Goal: Information Seeking & Learning: Learn about a topic

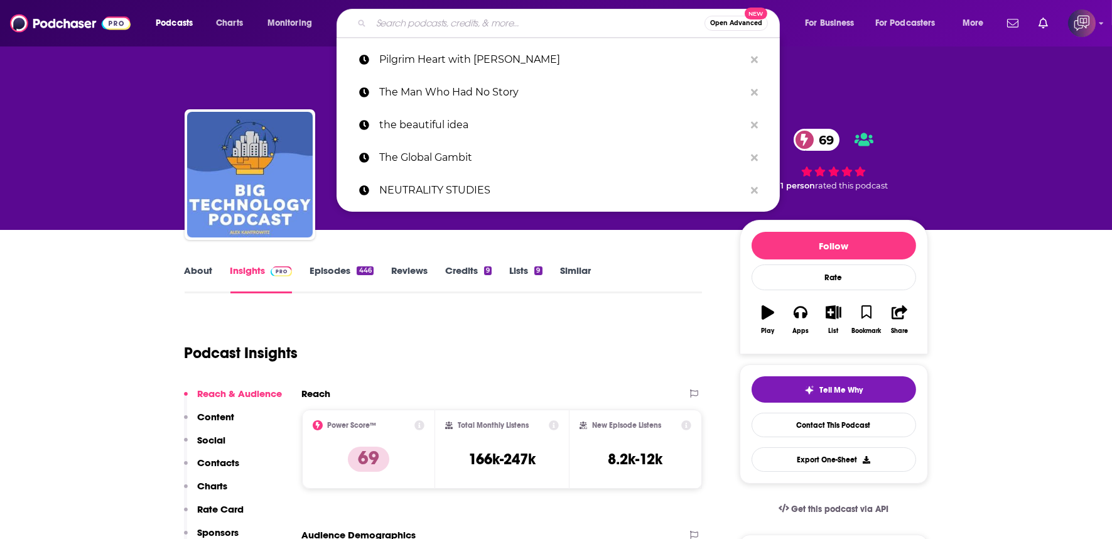
paste input "Cuss and Discuss from Southerners on New Ground"
type input "Cuss and Discuss from Southerners on New Ground"
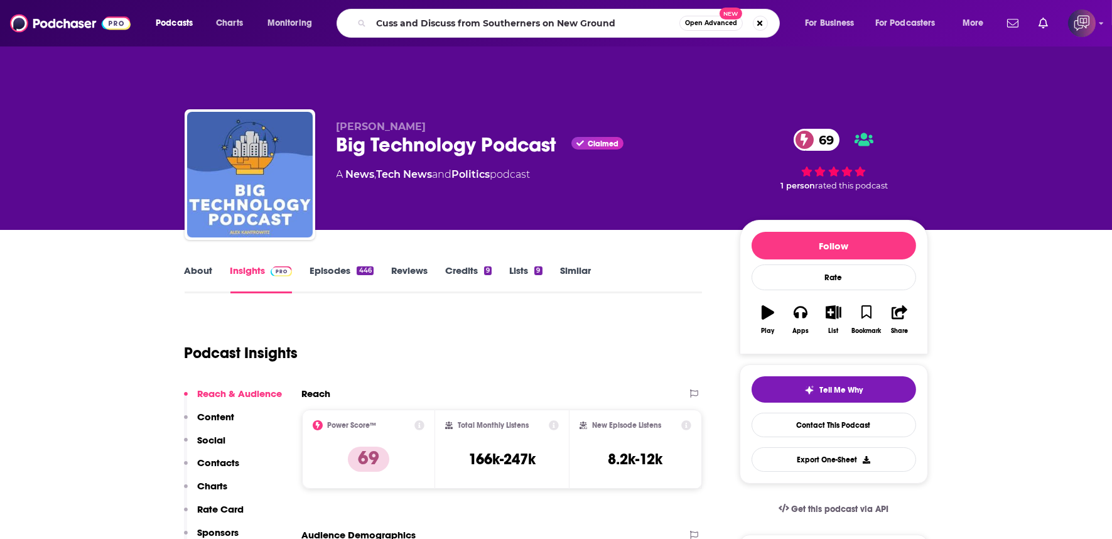
click at [717, 21] on span "Open Advanced" at bounding box center [711, 23] width 52 height 6
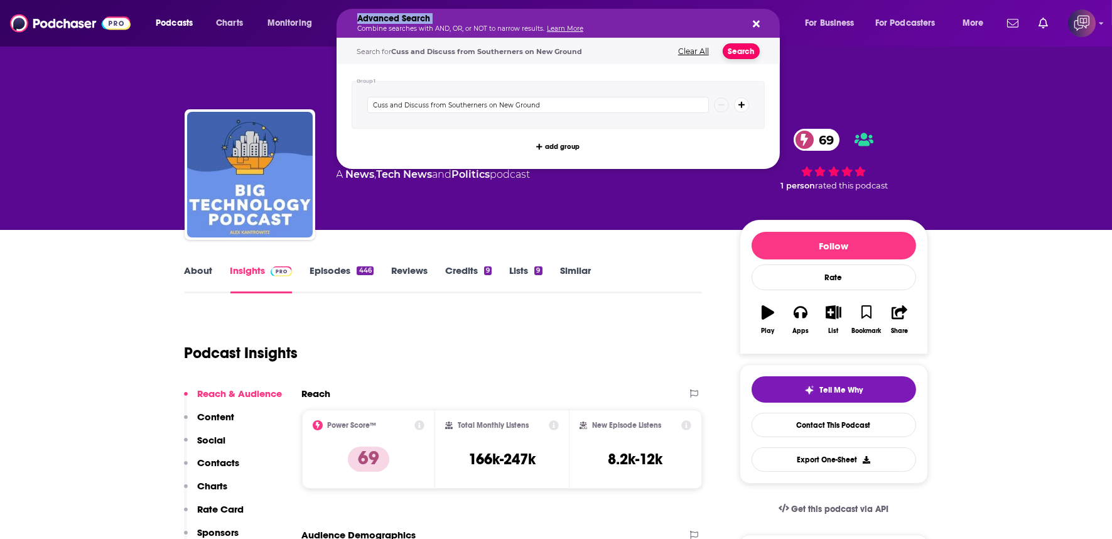
click at [732, 45] on button "Search" at bounding box center [740, 51] width 37 height 16
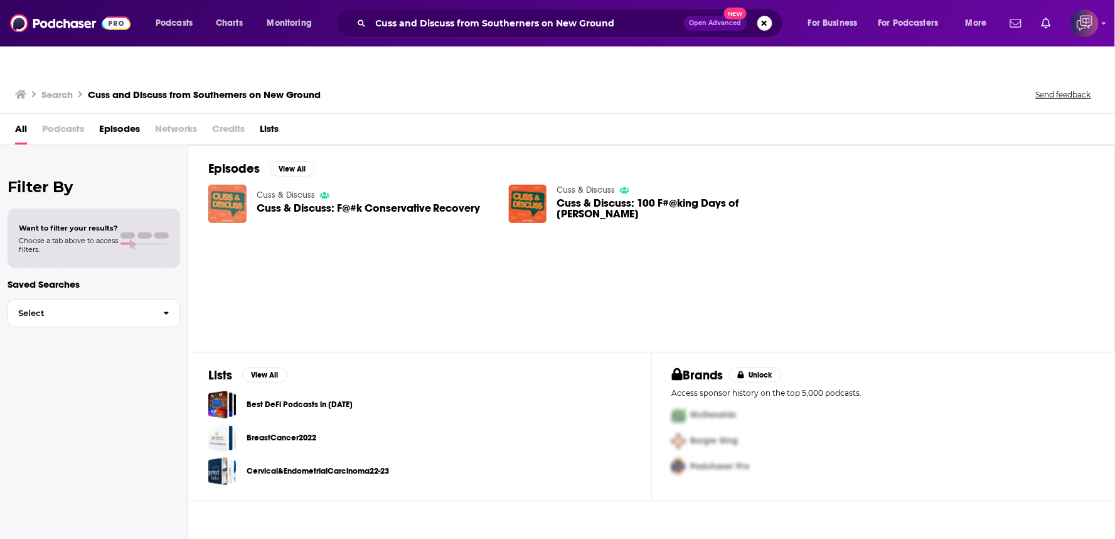
click at [244, 185] on img "Cuss & Discuss: F@#k Conservative Recovery" at bounding box center [227, 204] width 38 height 38
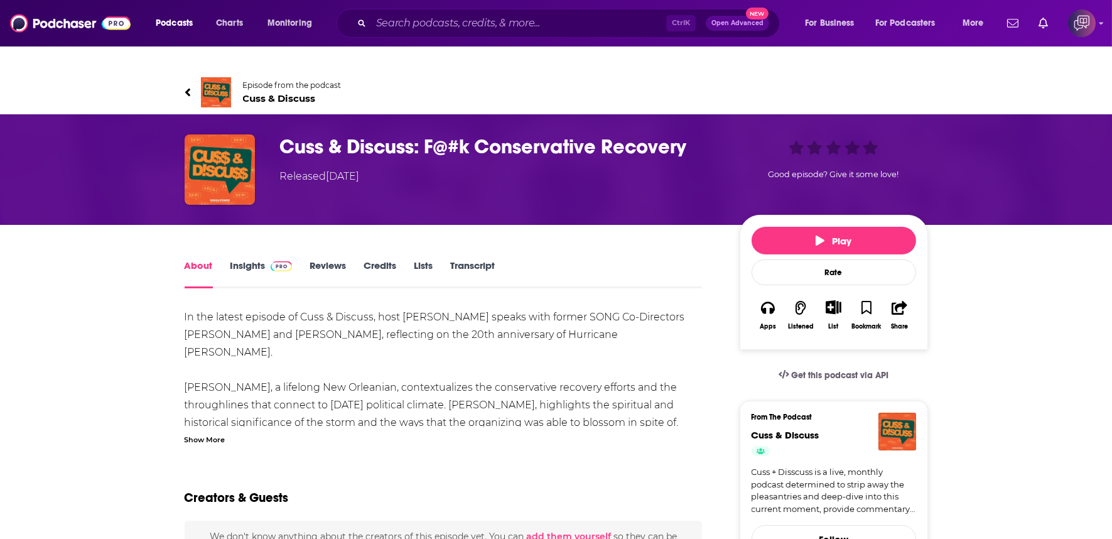
click at [255, 259] on link "Insights" at bounding box center [261, 273] width 62 height 29
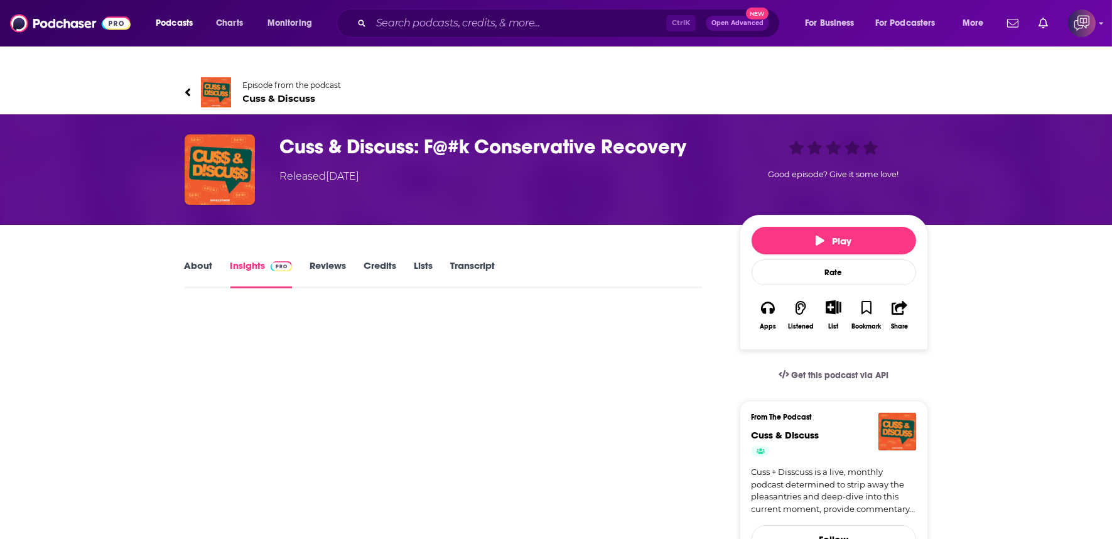
click at [197, 79] on link "Episode from the podcast Cuss & Discuss" at bounding box center [371, 92] width 372 height 30
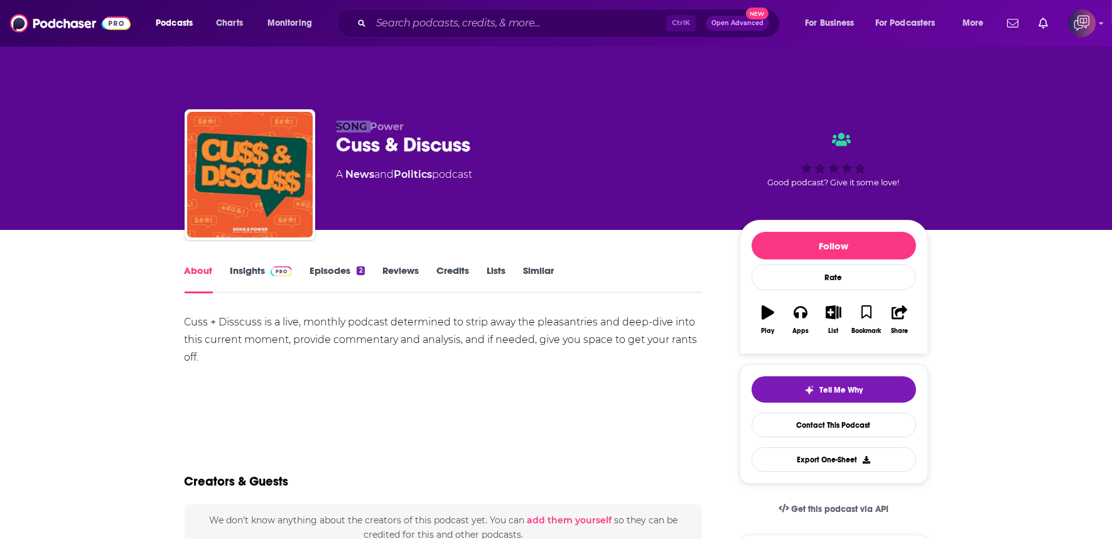
click at [258, 264] on link "Insights" at bounding box center [261, 278] width 62 height 29
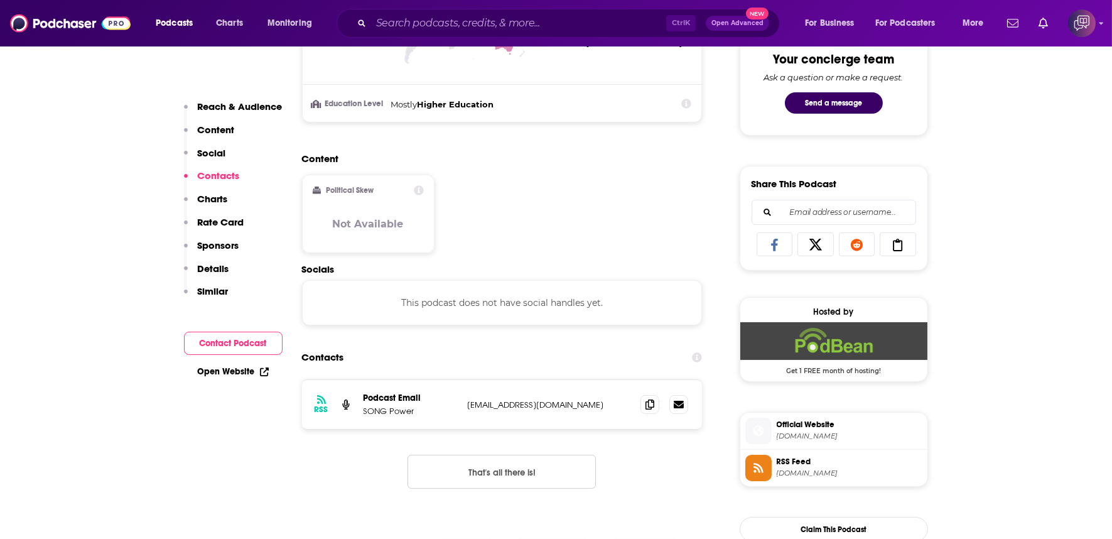
scroll to position [837, 0]
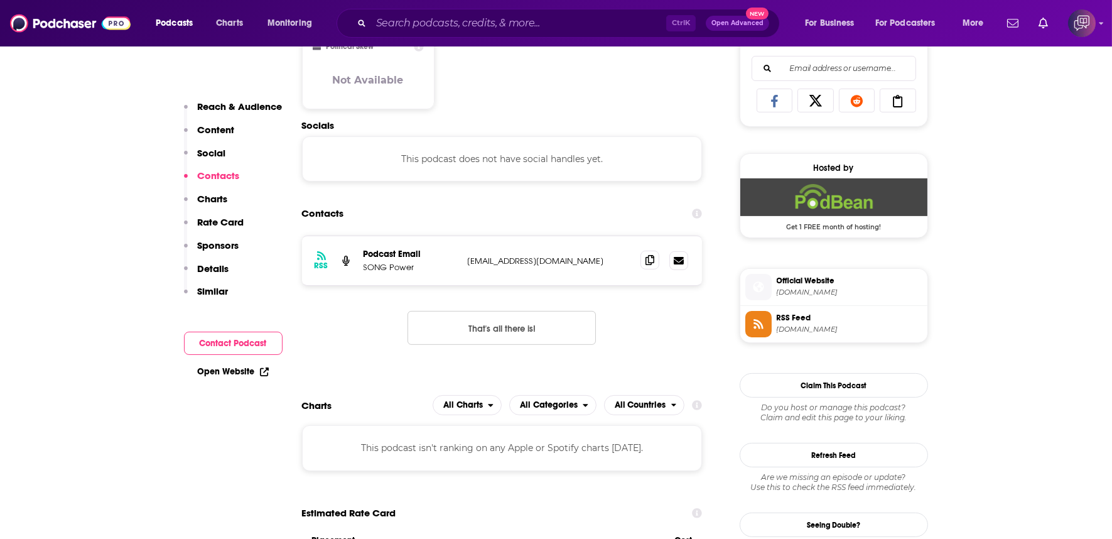
click at [647, 255] on icon at bounding box center [649, 260] width 9 height 10
click at [650, 255] on icon at bounding box center [649, 260] width 9 height 10
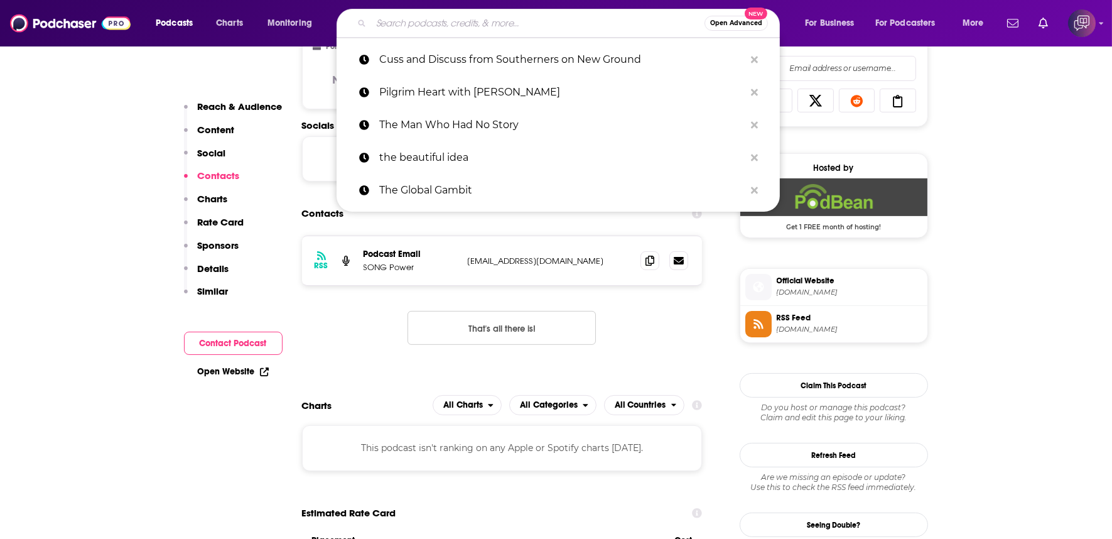
paste input "New Rural Virginia Podcast"
type input "New Rural Virginia Podcast"
click at [437, 201] on div "Contacts" at bounding box center [502, 213] width 400 height 24
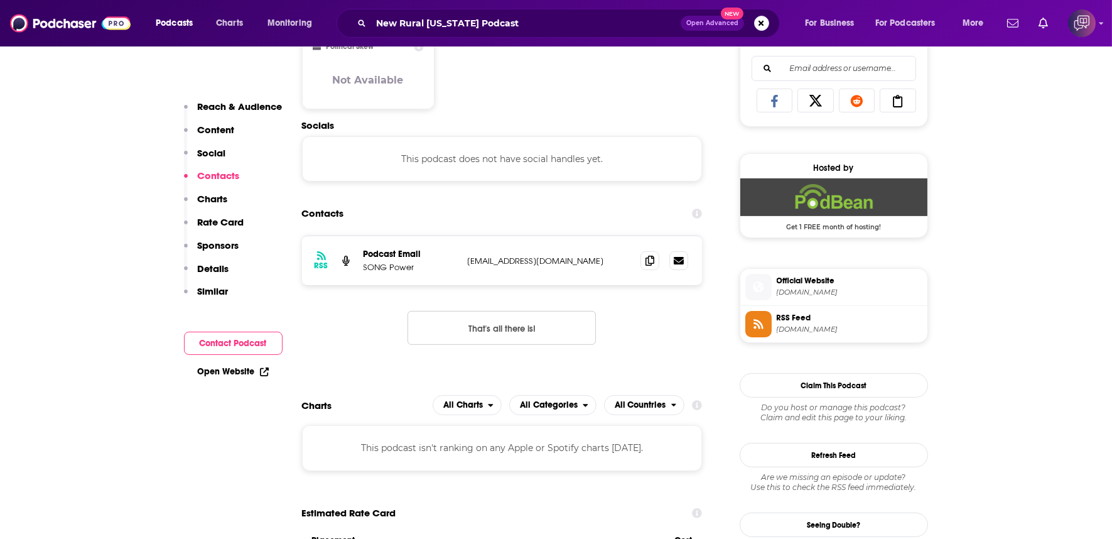
click at [724, 27] on button "Open Advanced New" at bounding box center [711, 23] width 63 height 15
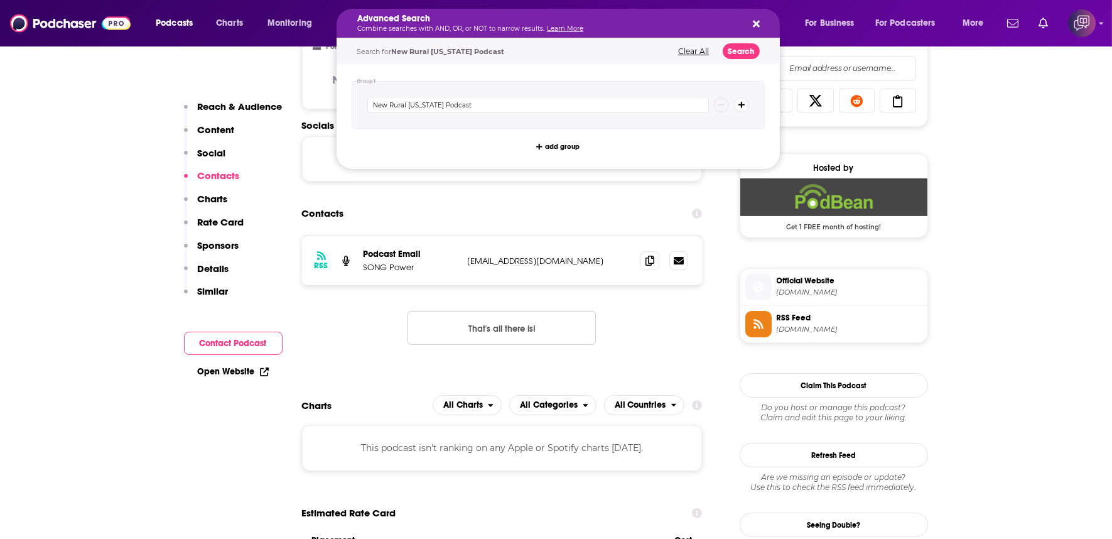
click at [698, 51] on button "Clear All" at bounding box center [693, 51] width 38 height 9
click at [698, 51] on div "Search for New Rural Virginia Podcast Clear All Search" at bounding box center [557, 51] width 443 height 26
click at [753, 16] on div "Advanced Search Combine searches with AND, OR, or NOT to narrow results. Learn …" at bounding box center [557, 23] width 443 height 29
click at [754, 23] on icon "Search podcasts, credits, & more..." at bounding box center [756, 24] width 7 height 7
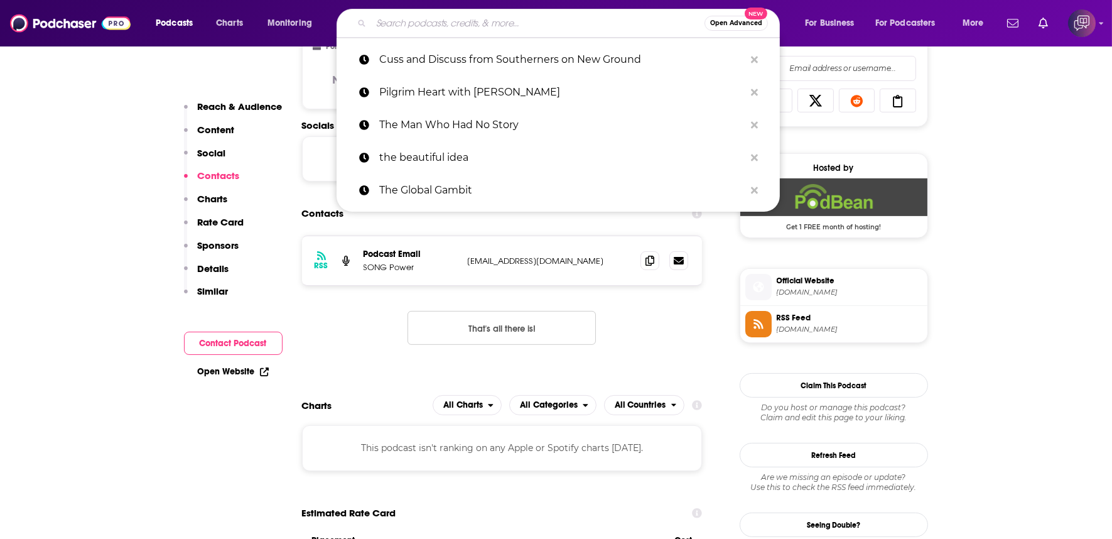
paste input "New Rural Virginia Podcast"
type input "New Rural Virginia Podcast"
click at [516, 201] on div "Contacts" at bounding box center [502, 213] width 400 height 24
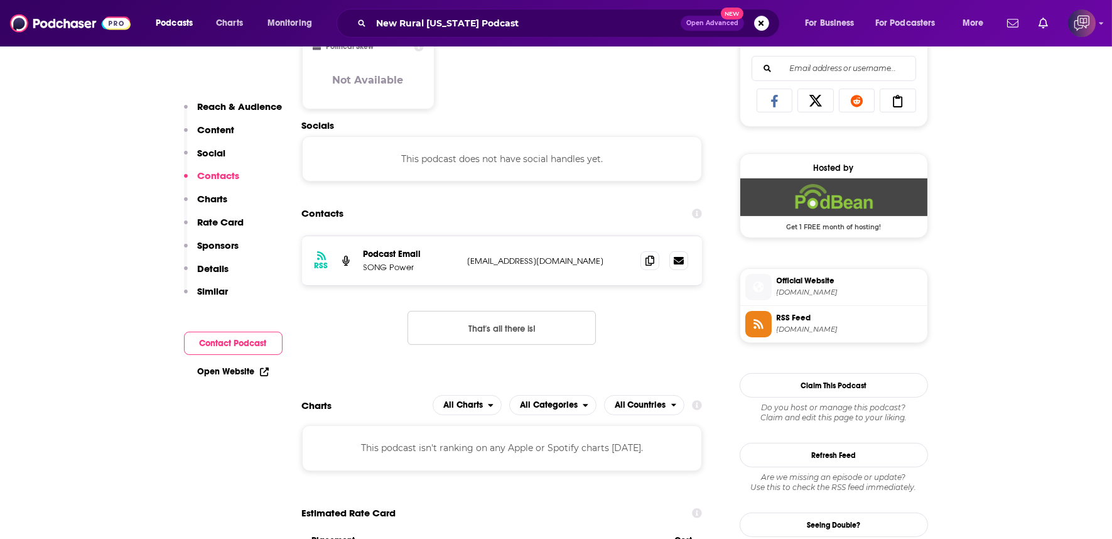
click at [729, 25] on span "Open Advanced" at bounding box center [712, 23] width 52 height 6
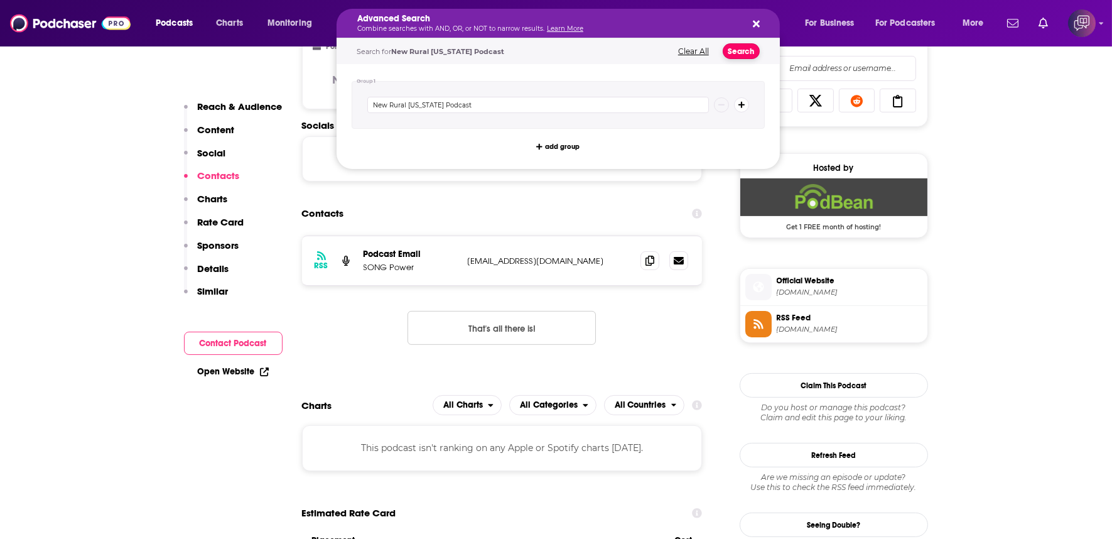
click at [744, 53] on button "Search" at bounding box center [740, 51] width 37 height 16
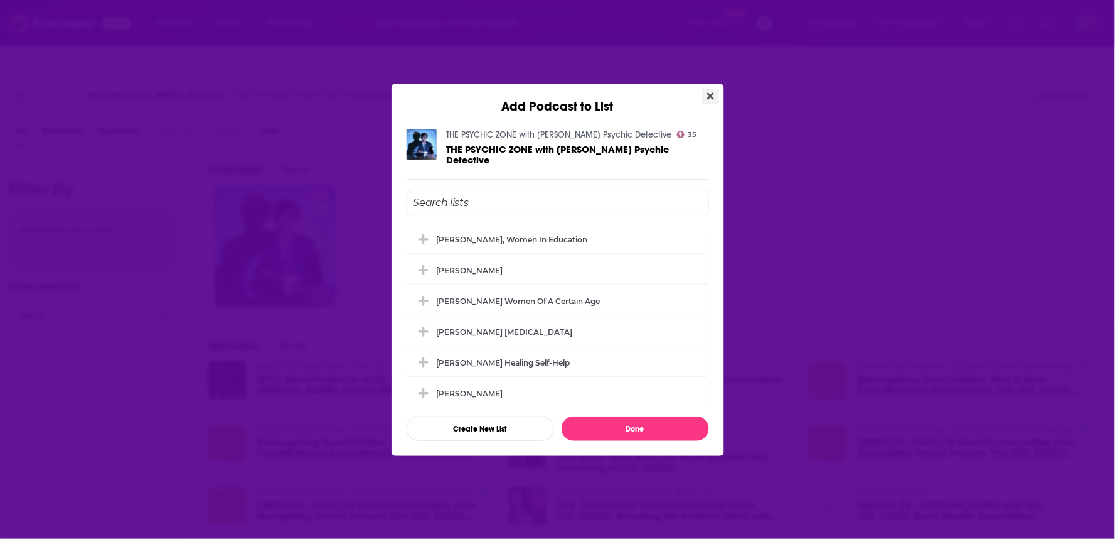
click at [717, 171] on div "THE PSYCHIC ZONE with Todd Segal Psychic Detective 35 THE PSYCHIC ZONE with Tod…" at bounding box center [558, 284] width 333 height 341
click at [707, 95] on icon "Close" at bounding box center [710, 96] width 7 height 10
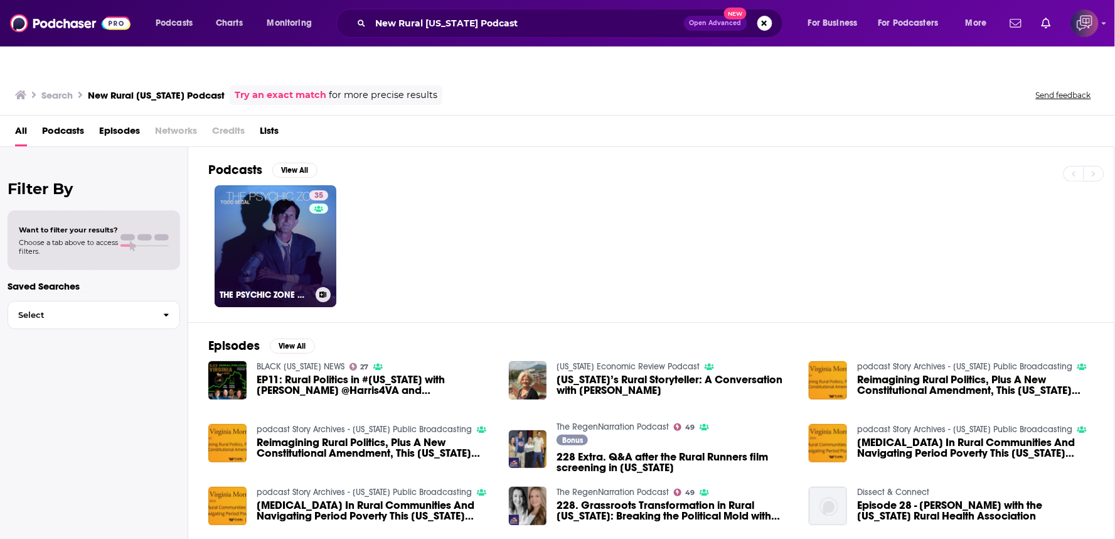
click at [244, 232] on link "35 THE PSYCHIC ZONE with Todd Segal Psychic Detective" at bounding box center [276, 246] width 122 height 122
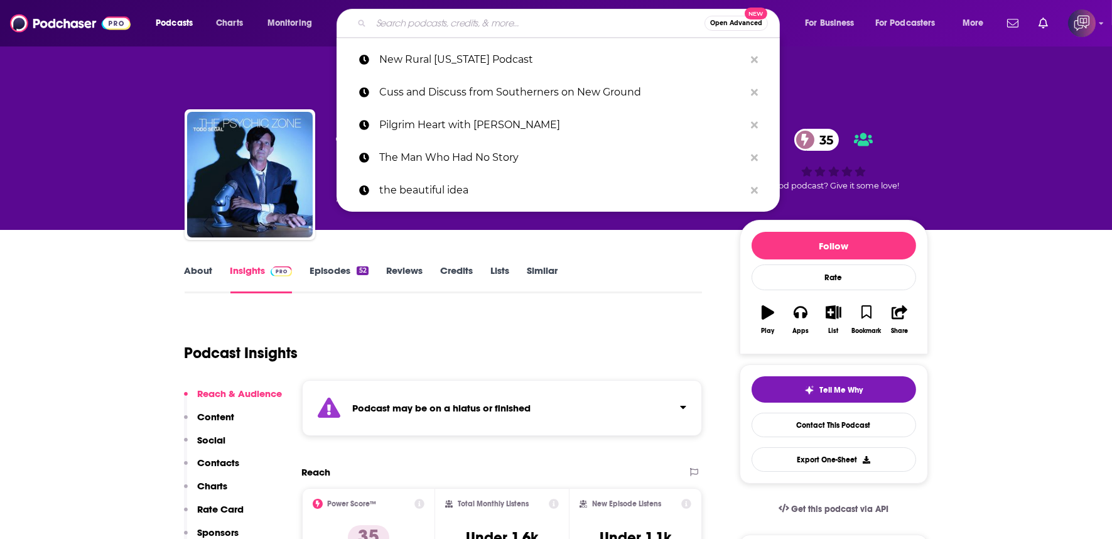
paste input "New Rural Virginia Podcast"
type input "New Rural Virginia Podcast"
drag, startPoint x: 461, startPoint y: 30, endPoint x: 488, endPoint y: 201, distance: 174.1
click at [488, 201] on div "Todd Segal Psychic Detective THE PSYCHIC ZONE with Todd Segal Psychic Detective…" at bounding box center [631, 177] width 591 height 113
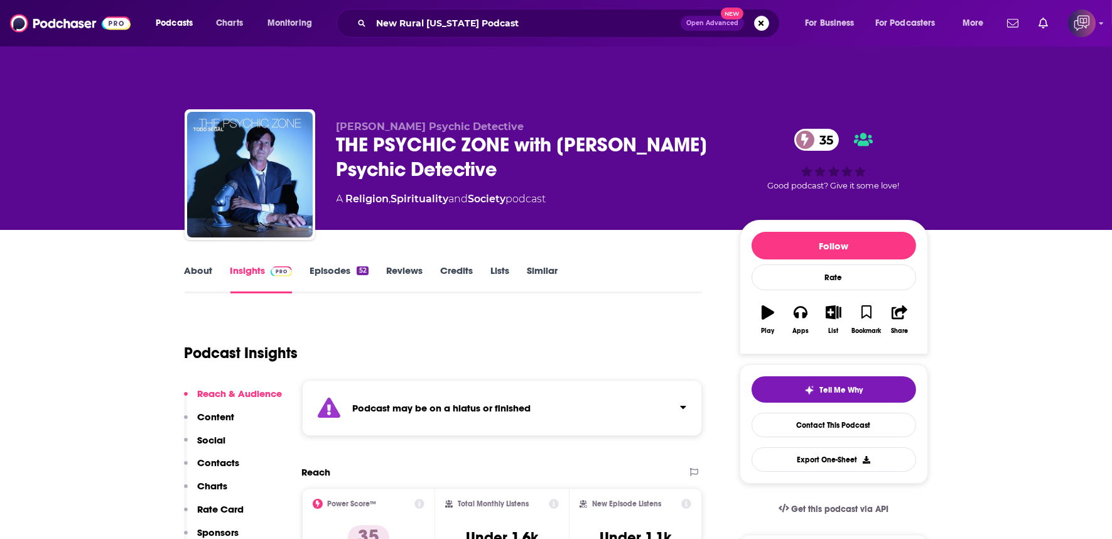
click at [732, 29] on button "Open Advanced New" at bounding box center [711, 23] width 63 height 15
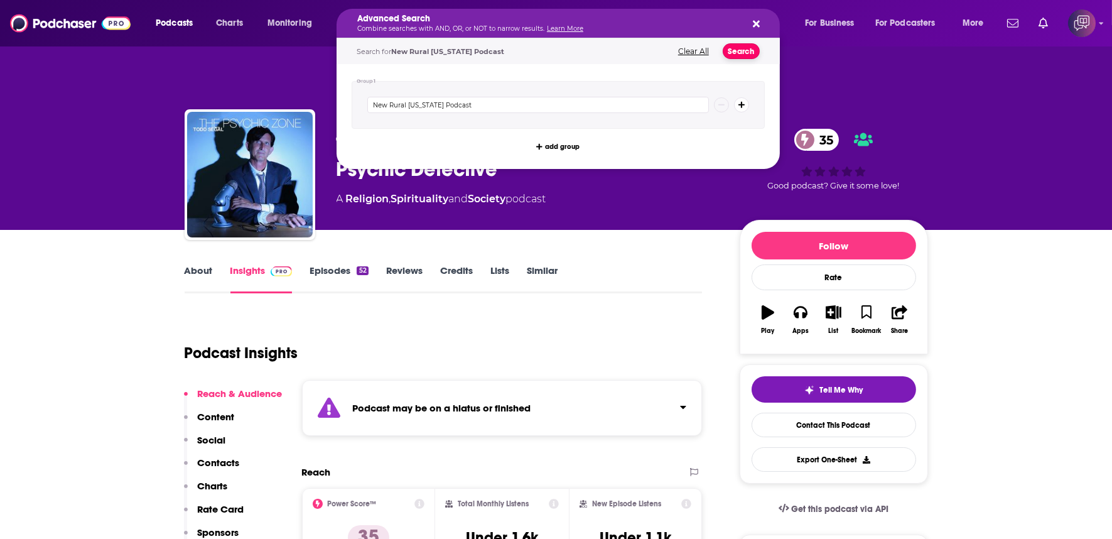
click at [748, 45] on button "Search" at bounding box center [740, 51] width 37 height 16
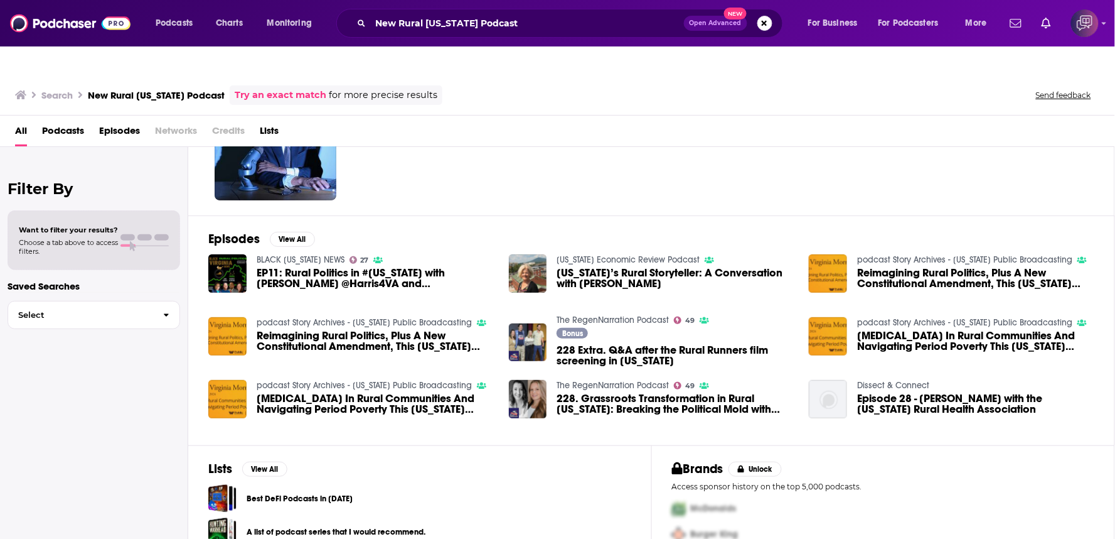
scroll to position [134, 0]
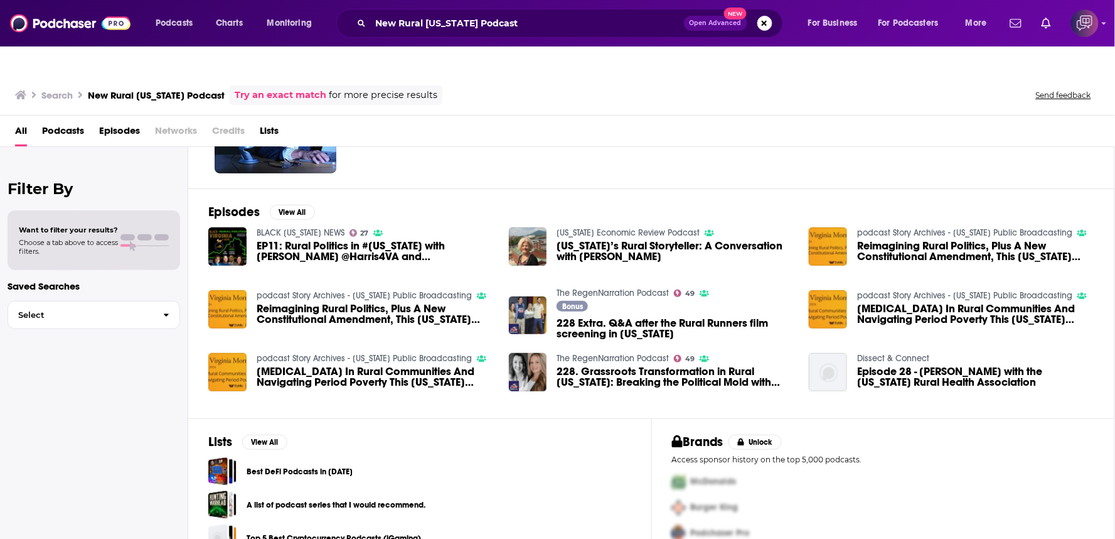
click at [525, 11] on div "New Rural Virginia Podcast Open Advanced New" at bounding box center [559, 23] width 447 height 29
click at [525, 32] on input "New Rural Virginia Podcast" at bounding box center [527, 23] width 313 height 20
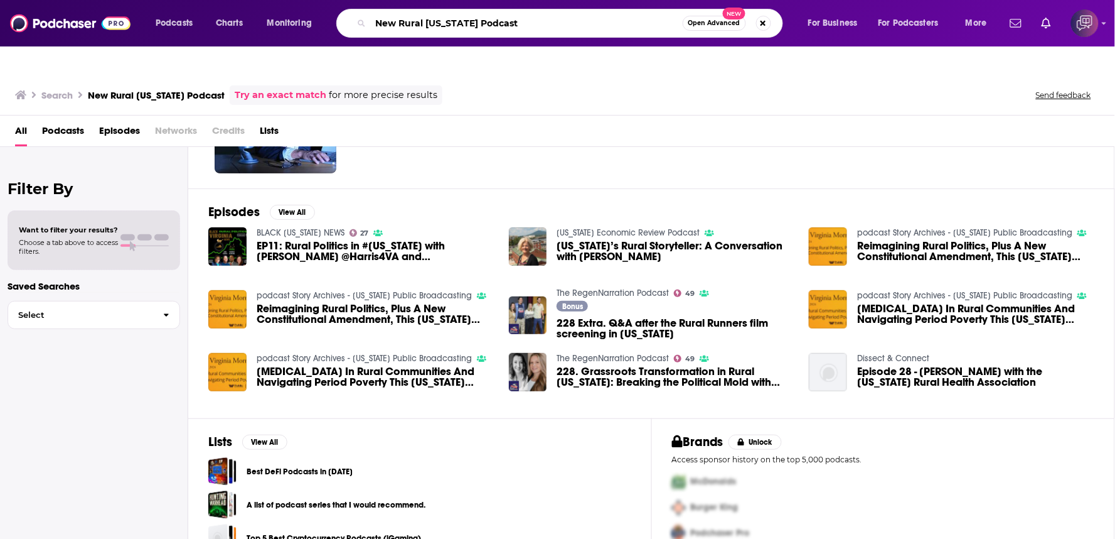
click at [525, 32] on input "New Rural Virginia Podcast" at bounding box center [527, 23] width 312 height 20
paste input "Friday Power Lunch from Network NOVA"
type input "Friday Power Lunch from Network NOVA"
click at [726, 29] on button "Open Advanced New" at bounding box center [714, 23] width 63 height 15
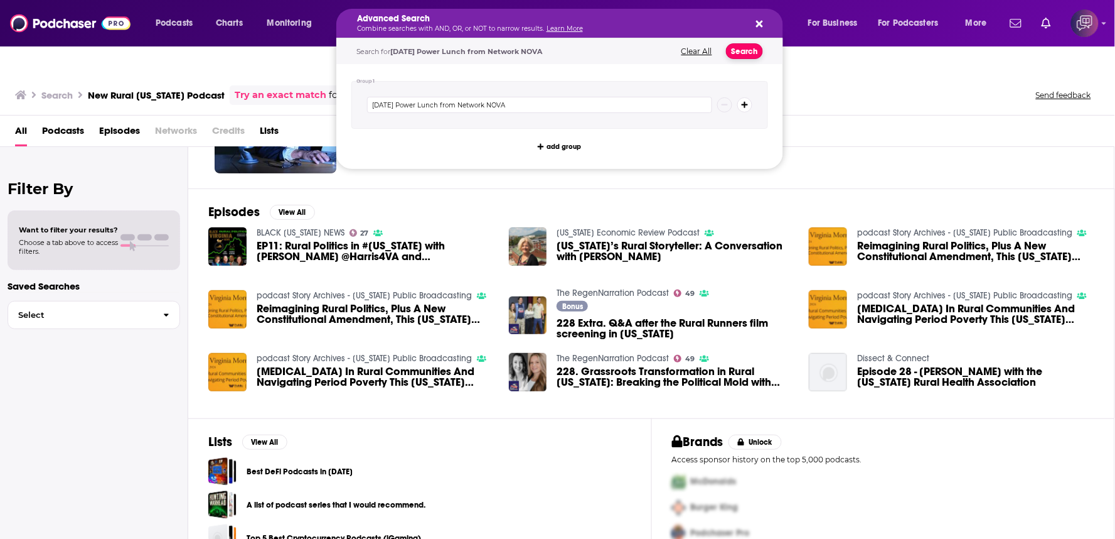
click at [751, 55] on button "Search" at bounding box center [744, 51] width 37 height 16
click at [751, 70] on div "Search New Rural Virginia Podcast Try an exact match for more precise results S…" at bounding box center [557, 92] width 1115 height 45
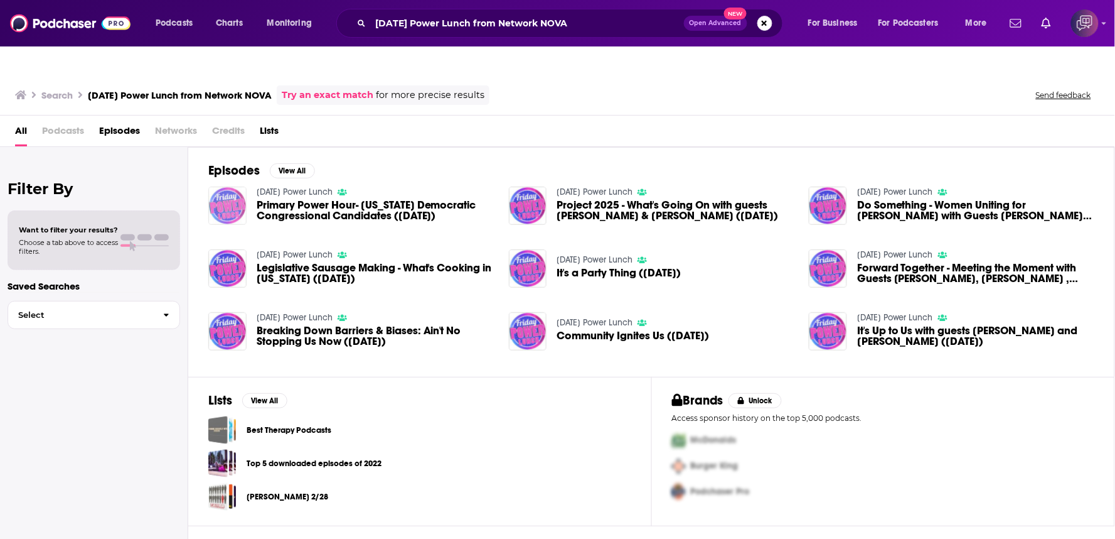
click at [235, 186] on img "Primary Power Hour- Virginia Democratic Congressional Candidates (5-24-2024)" at bounding box center [227, 205] width 38 height 38
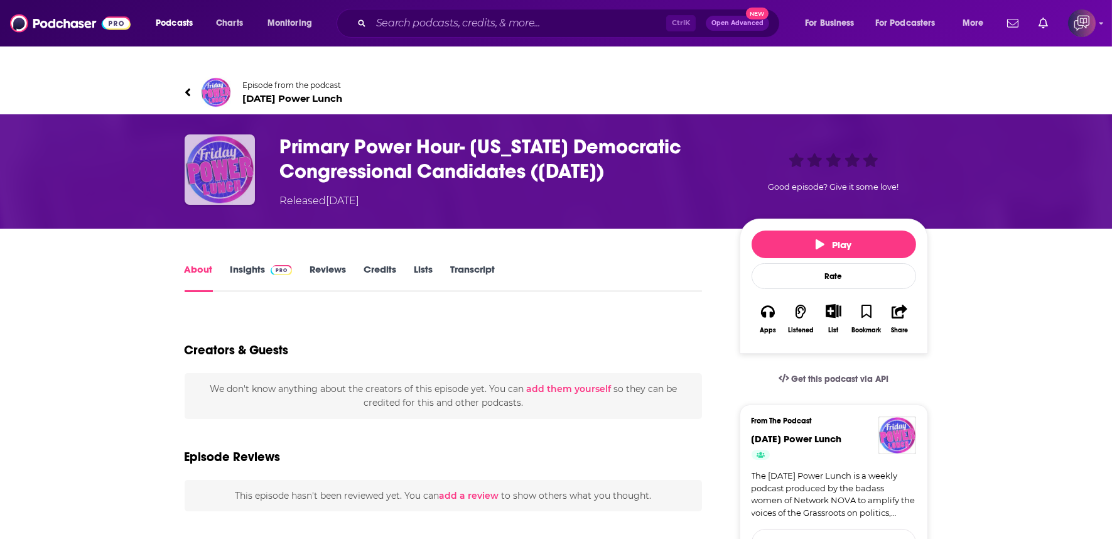
drag, startPoint x: 240, startPoint y: 166, endPoint x: 294, endPoint y: 145, distance: 57.5
click at [292, 145] on div "Primary Power Hour- Virginia Democratic Congressional Candidates (5-24-2024) Re…" at bounding box center [556, 171] width 743 height 74
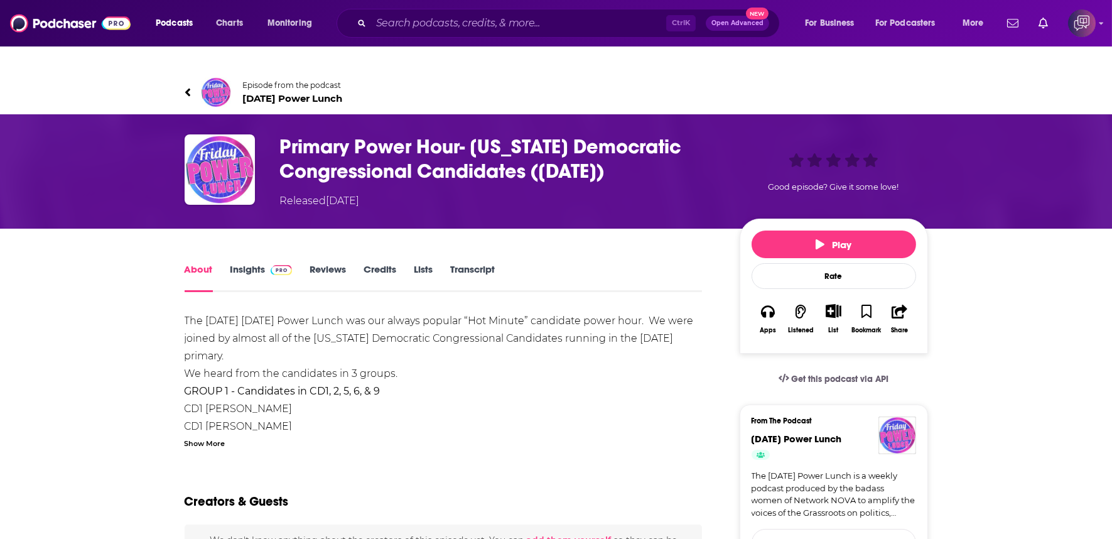
click at [306, 92] on span "Friday Power Lunch" at bounding box center [293, 98] width 100 height 12
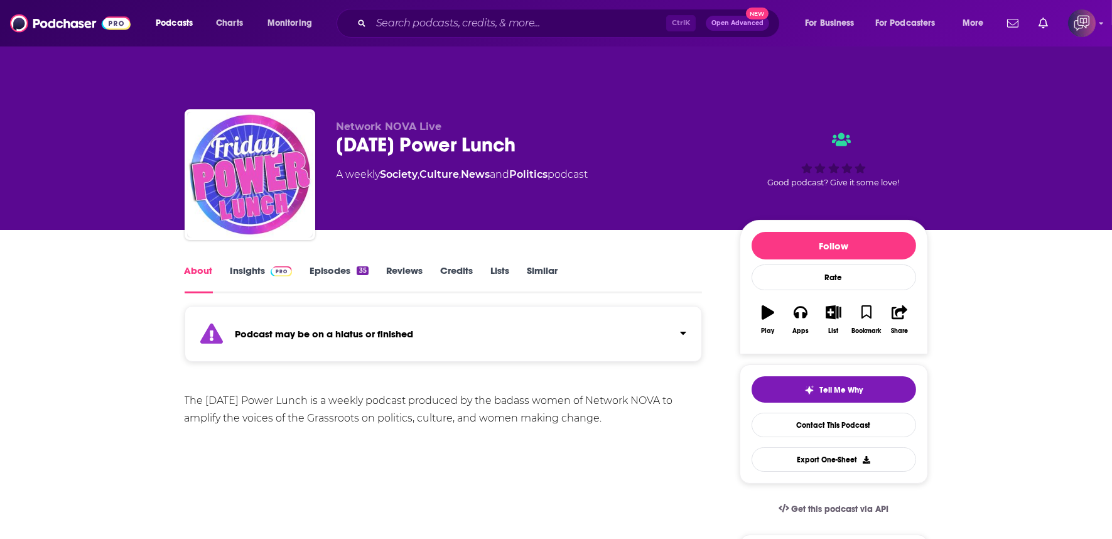
click at [239, 264] on link "Insights" at bounding box center [261, 278] width 62 height 29
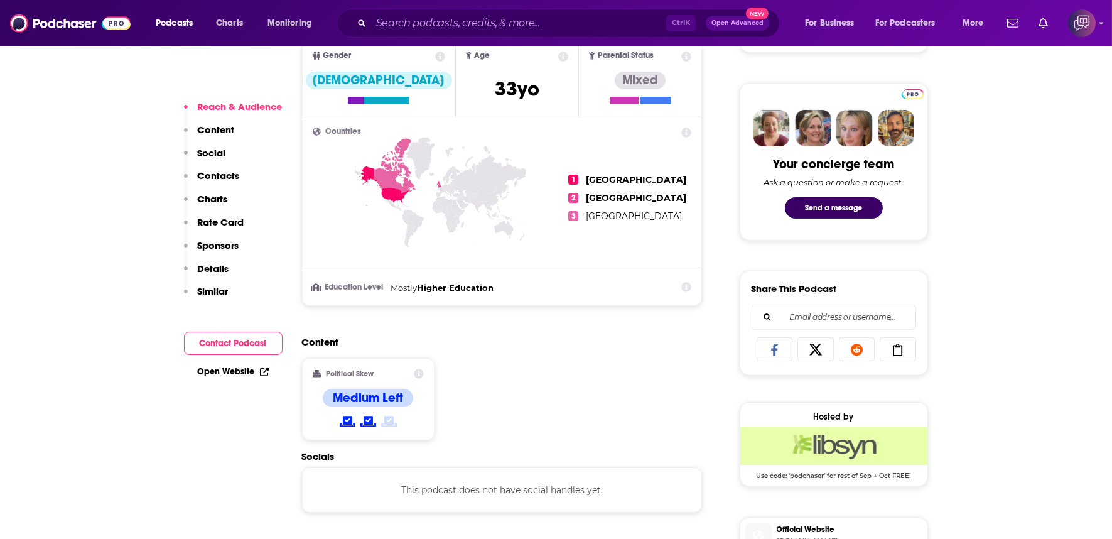
scroll to position [767, 0]
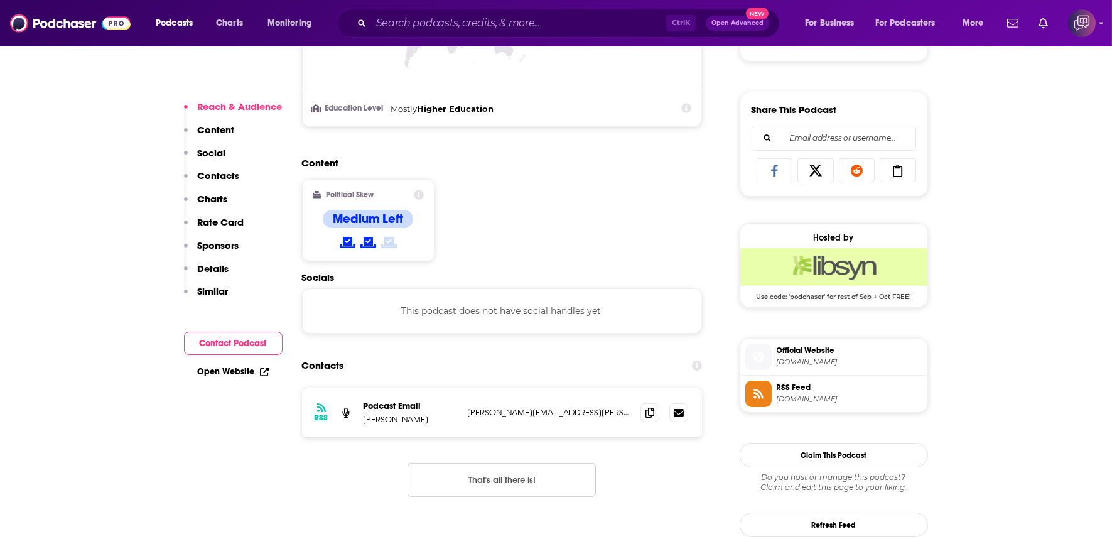
click at [648, 407] on icon at bounding box center [649, 412] width 9 height 10
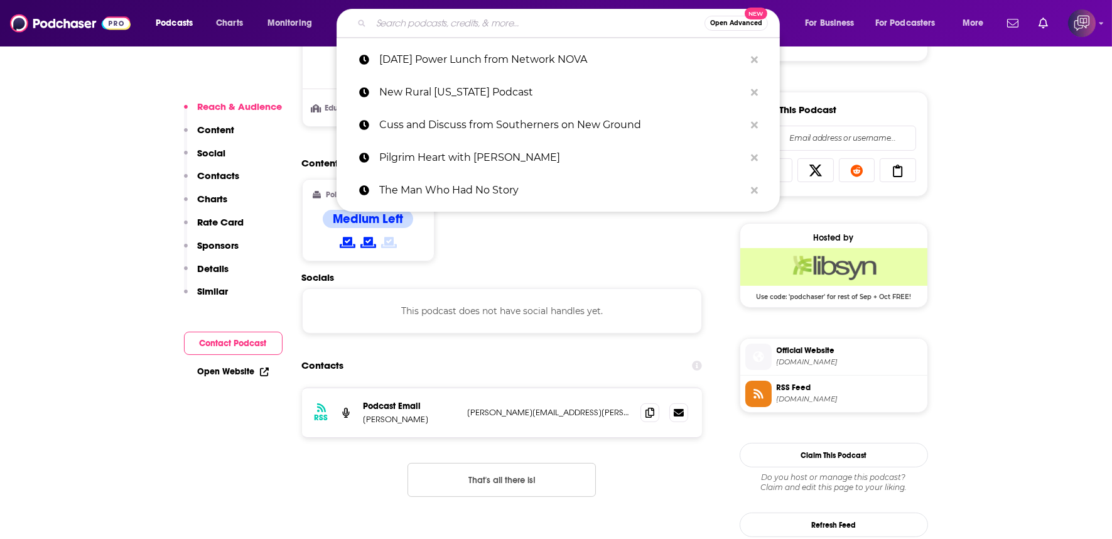
paste input "Downballot Download from the Democratic Party of Orange County"
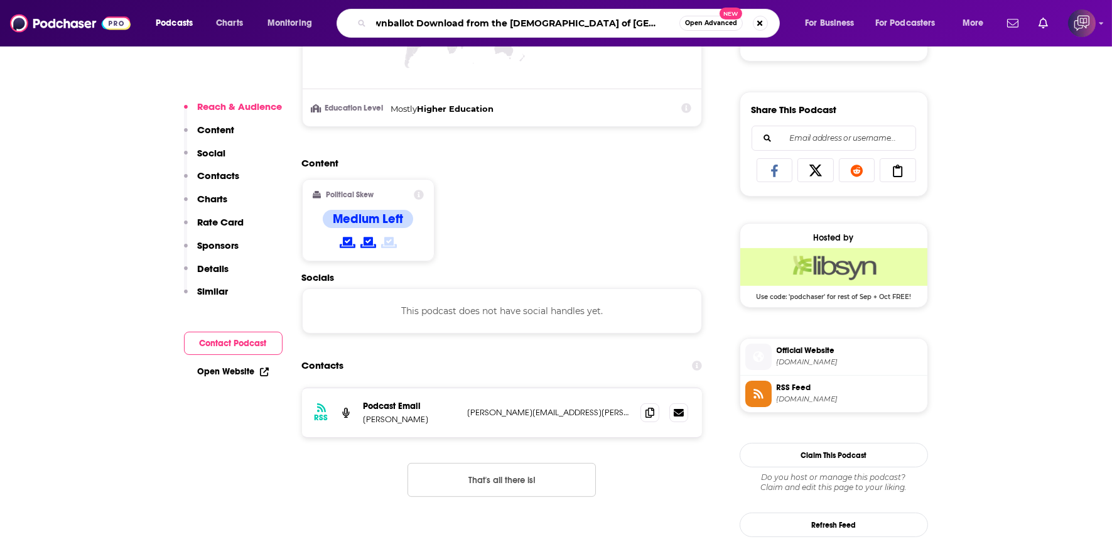
type input "Downballot Download from the Democratic Party of Orange County"
click at [714, 25] on span "Open Advanced" at bounding box center [711, 23] width 52 height 6
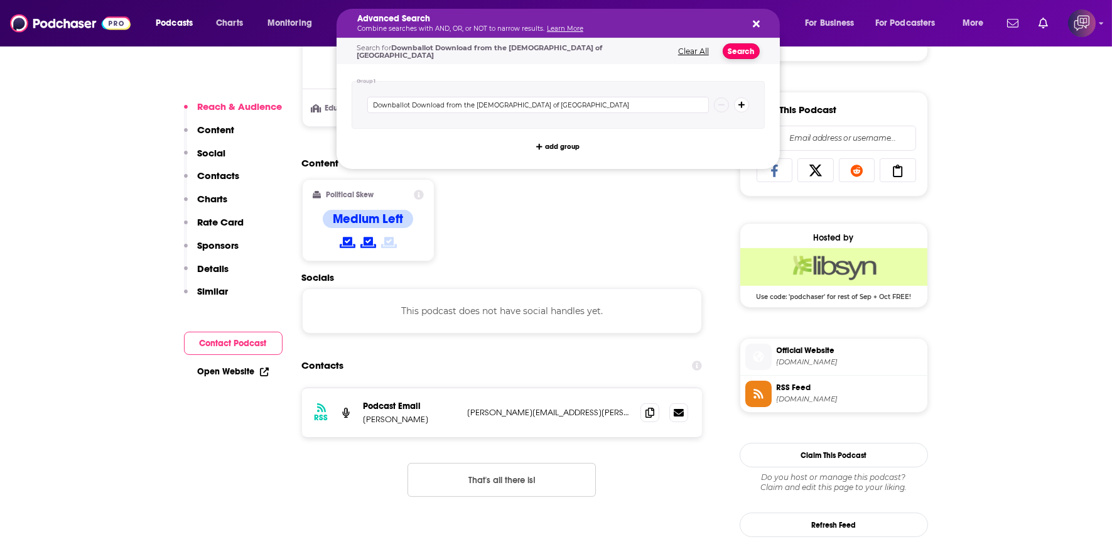
click at [733, 46] on button "Search" at bounding box center [740, 51] width 37 height 16
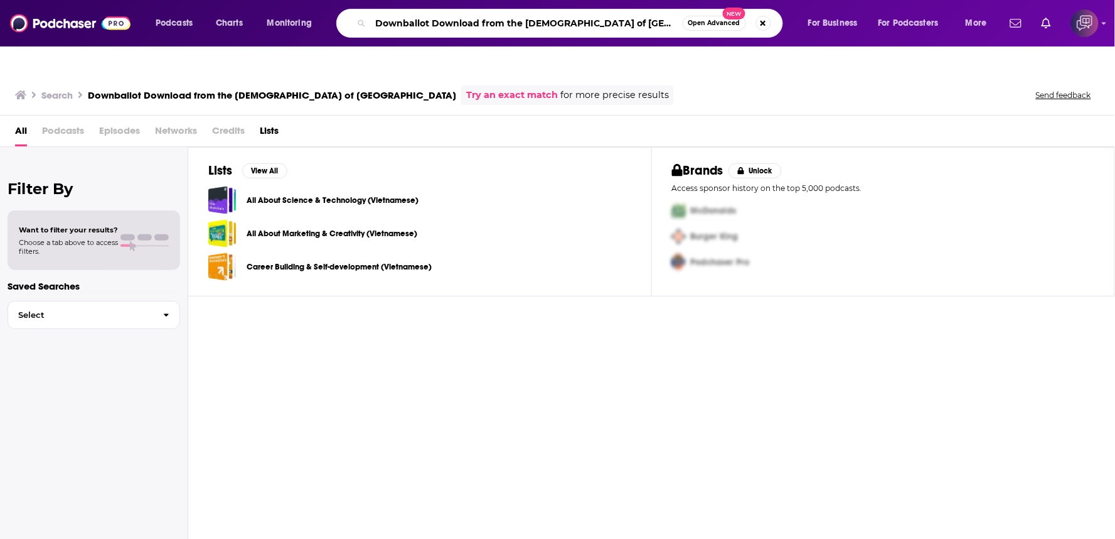
scroll to position [0, 13]
drag, startPoint x: 431, startPoint y: 24, endPoint x: 683, endPoint y: 31, distance: 251.8
click at [683, 31] on input "Downballot" at bounding box center [527, 23] width 312 height 20
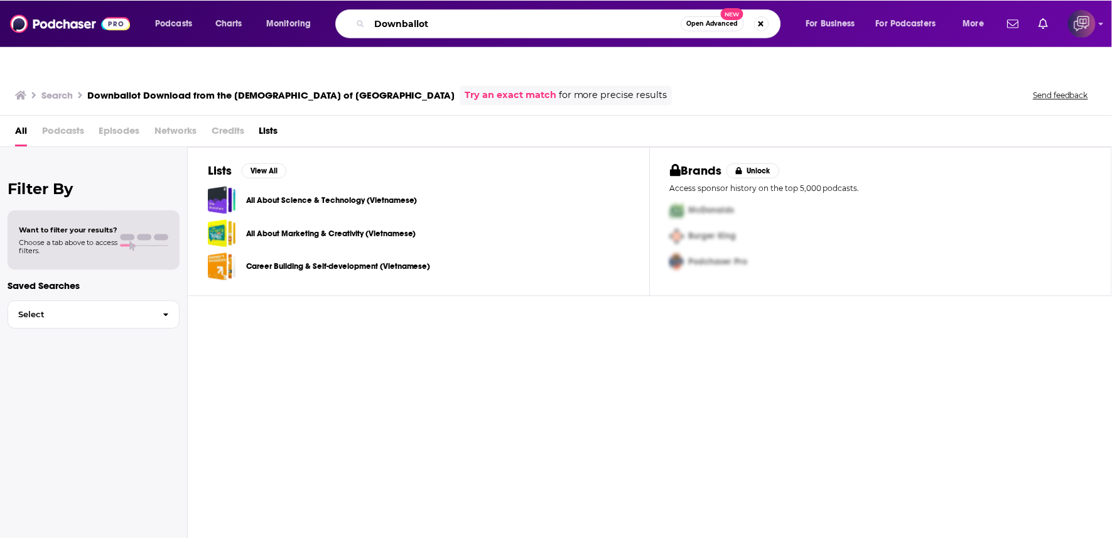
scroll to position [0, 0]
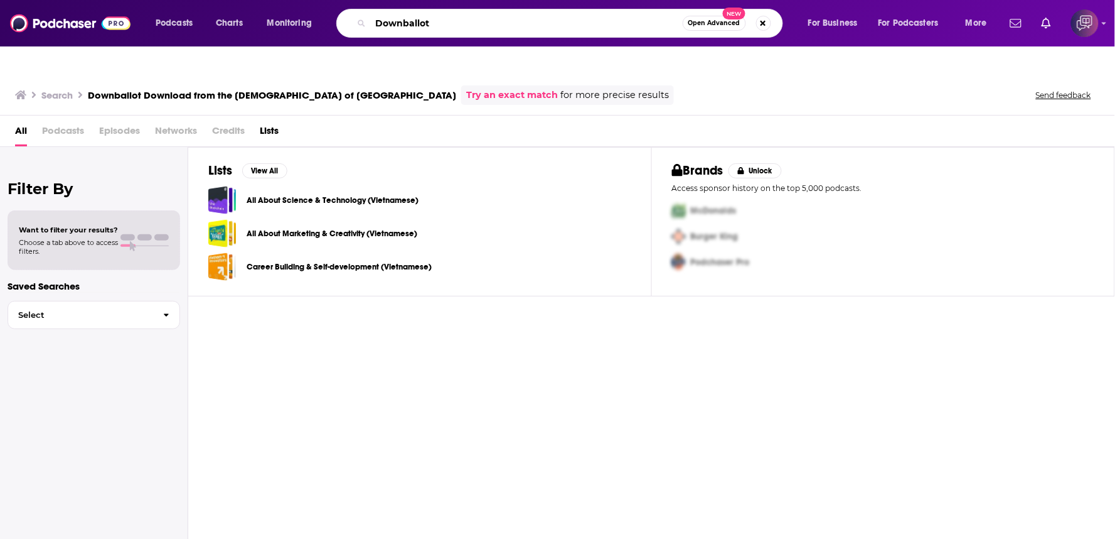
type input "Downballot"
click at [703, 19] on button "Open Advanced New" at bounding box center [714, 23] width 63 height 15
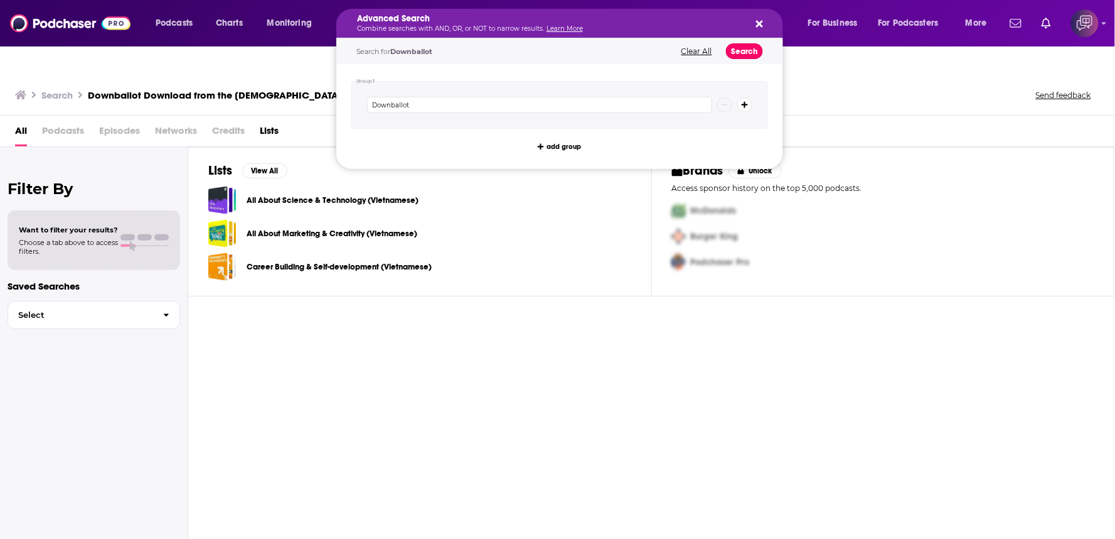
click at [737, 48] on button "Search" at bounding box center [744, 51] width 37 height 16
click at [738, 70] on div "Search Downballot Download from the Democratic Party of Orange County Try an ex…" at bounding box center [557, 92] width 1115 height 45
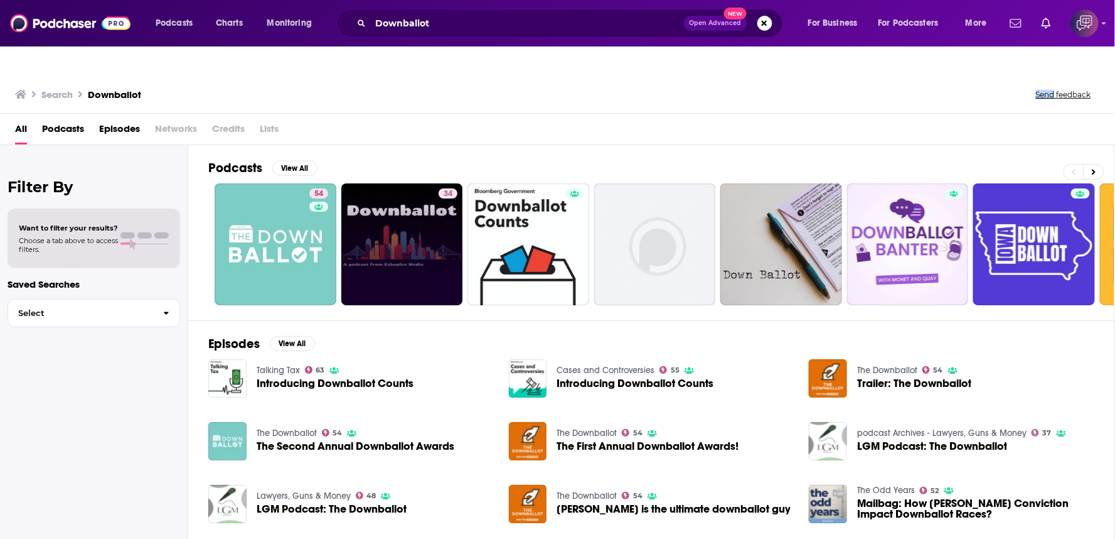
click at [387, 240] on link "34" at bounding box center [402, 244] width 122 height 122
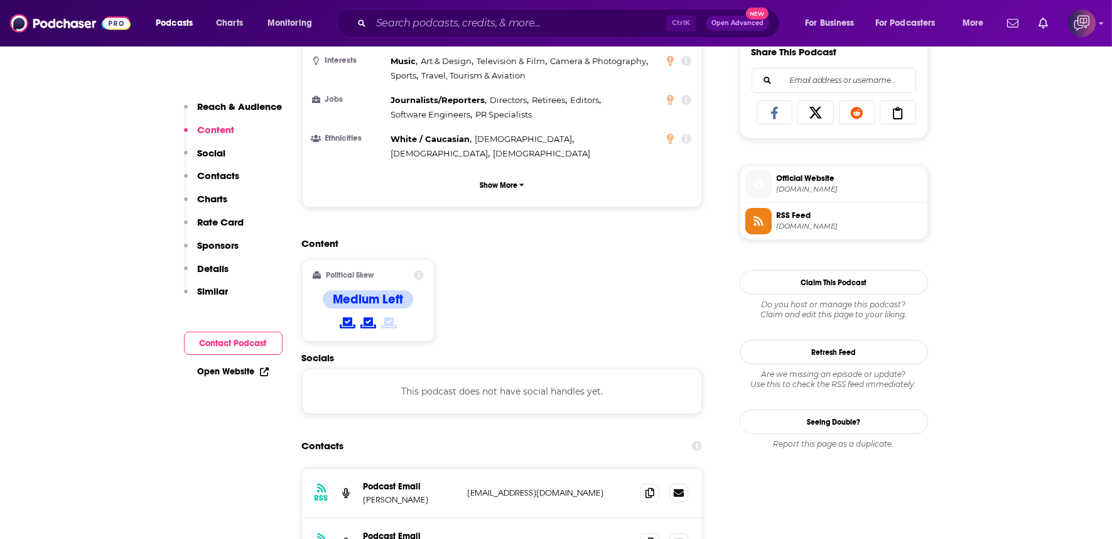
scroll to position [837, 0]
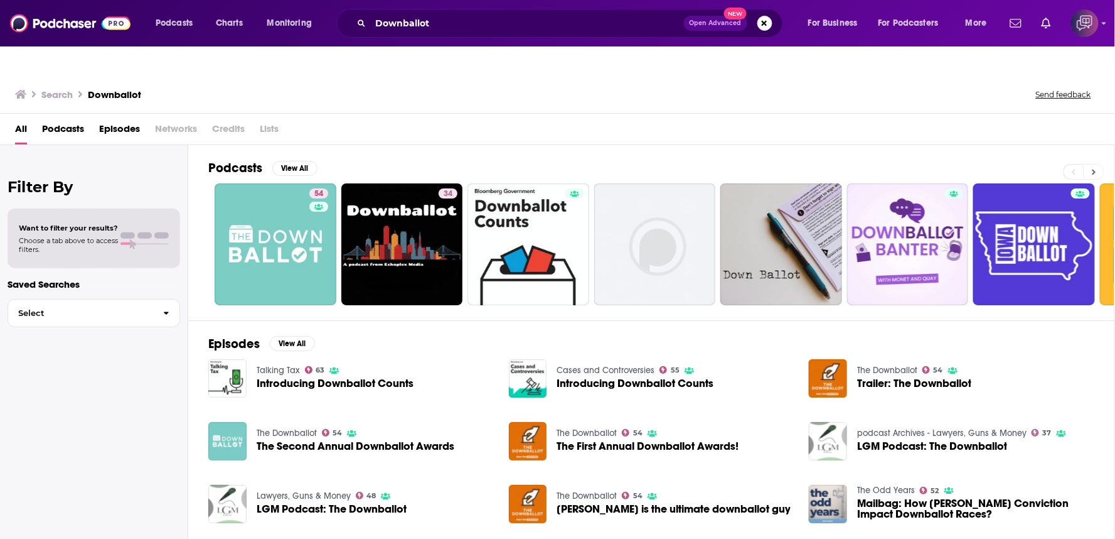
click at [1095, 168] on icon at bounding box center [1094, 172] width 4 height 9
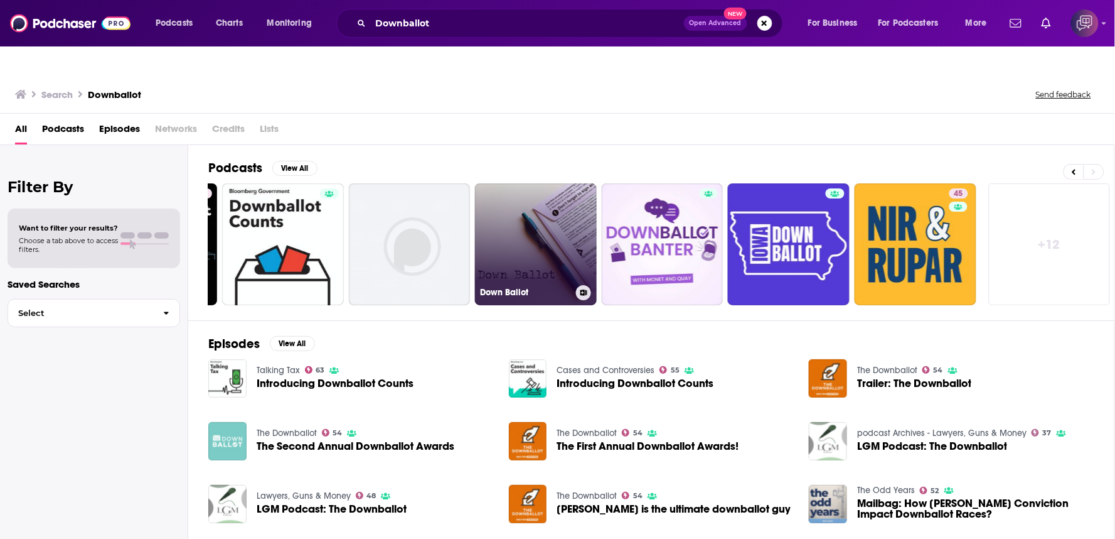
click at [561, 228] on link "Down Ballot" at bounding box center [536, 244] width 122 height 122
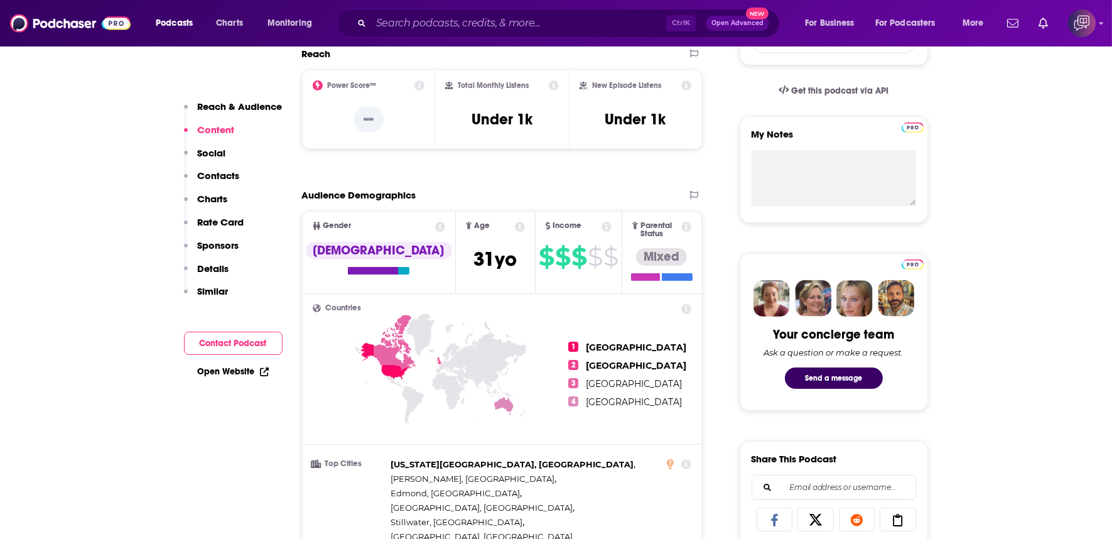
scroll to position [837, 0]
